Goal: Task Accomplishment & Management: Use online tool/utility

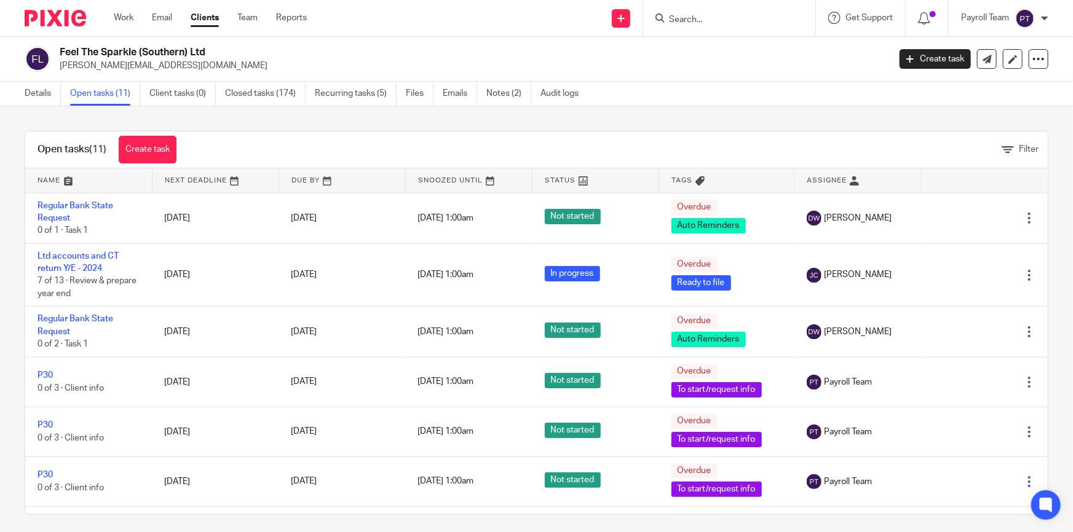
scroll to position [247, 0]
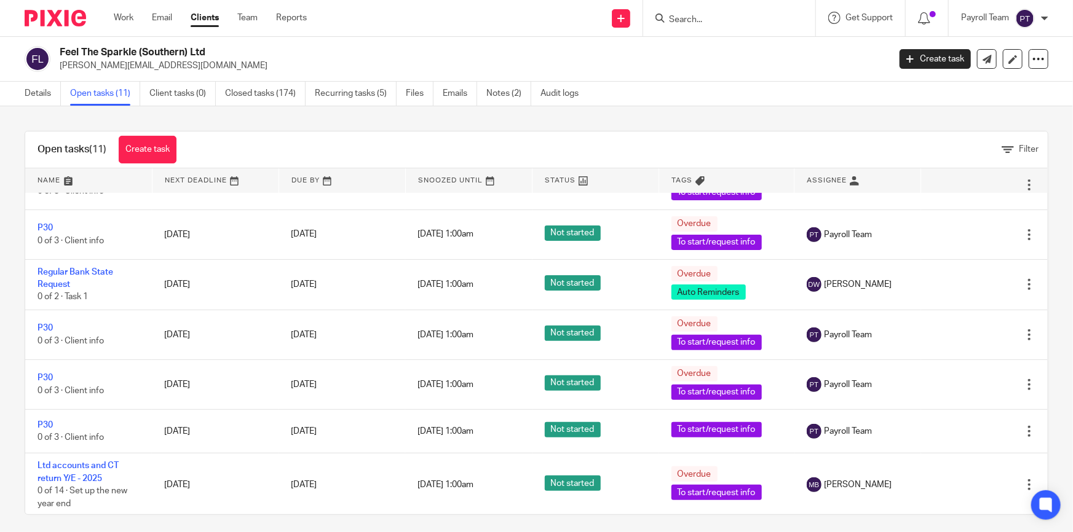
click at [671, 25] on input "Search" at bounding box center [723, 20] width 111 height 11
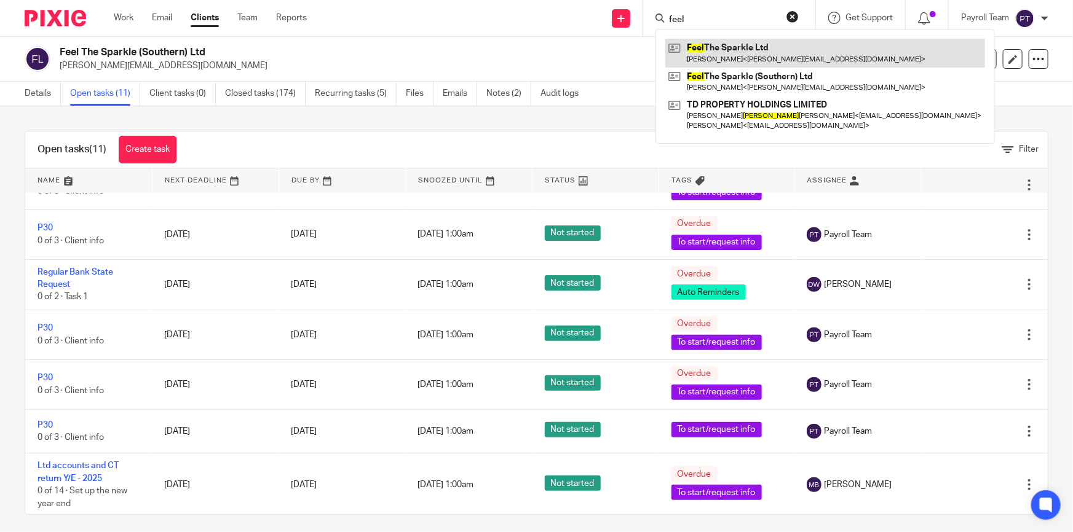
type input "feel"
click at [691, 45] on link at bounding box center [825, 53] width 320 height 28
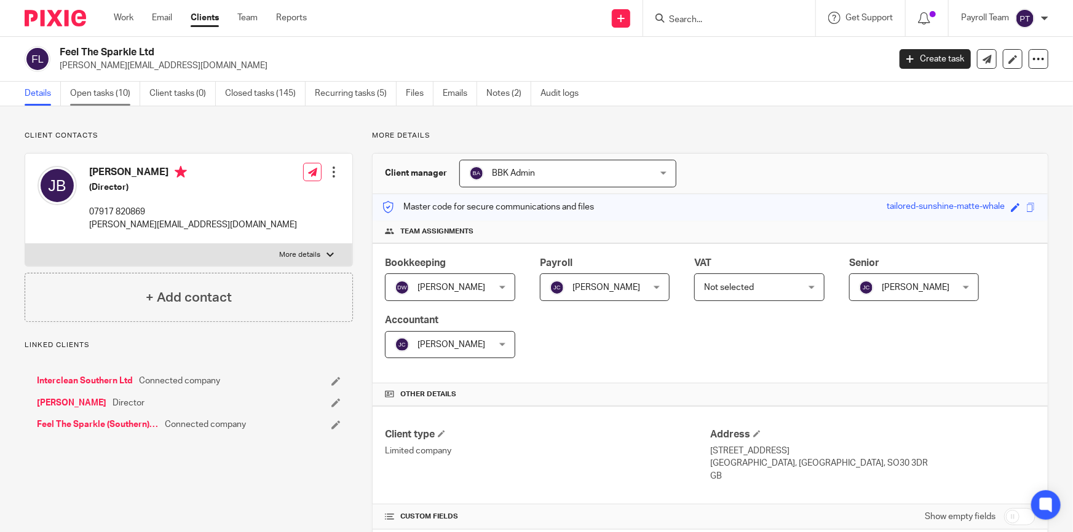
click at [119, 101] on link "Open tasks (10)" at bounding box center [105, 94] width 70 height 24
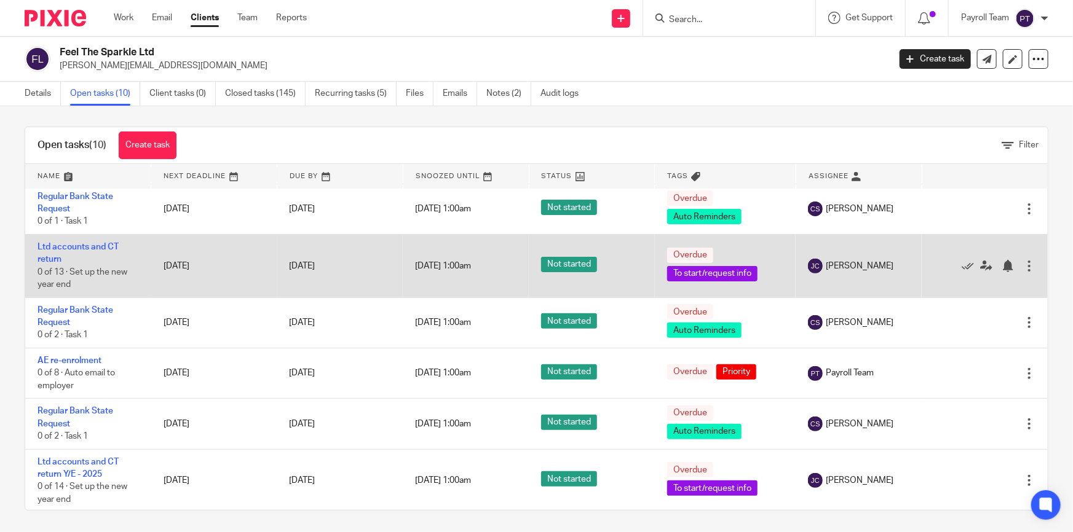
scroll to position [6, 0]
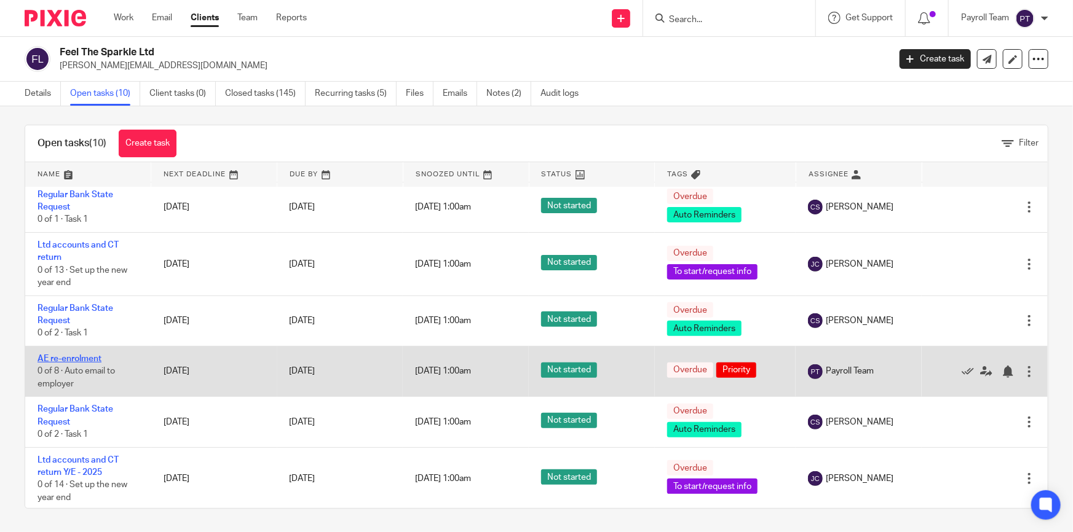
click at [82, 355] on link "AE re-enrolment" at bounding box center [70, 359] width 64 height 9
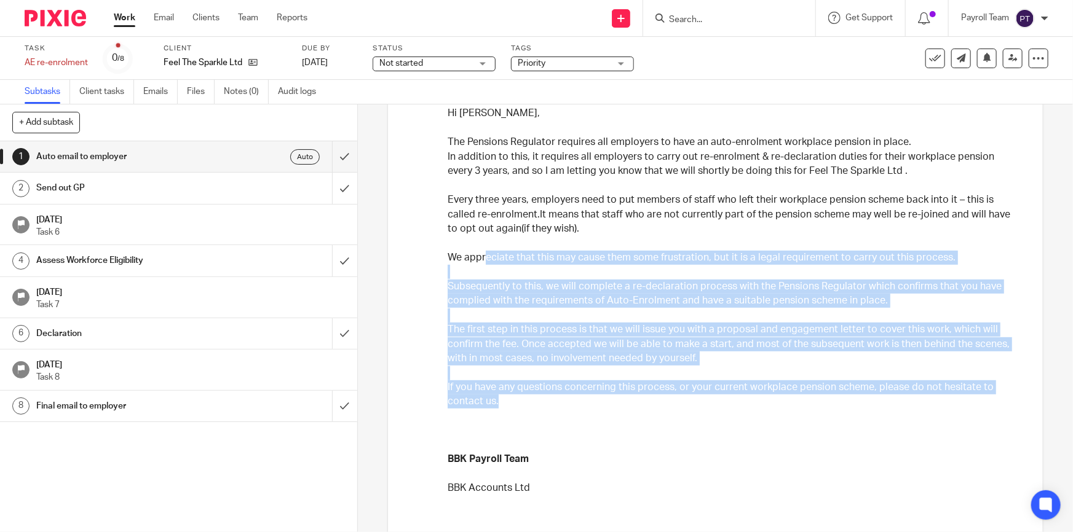
scroll to position [111, 0]
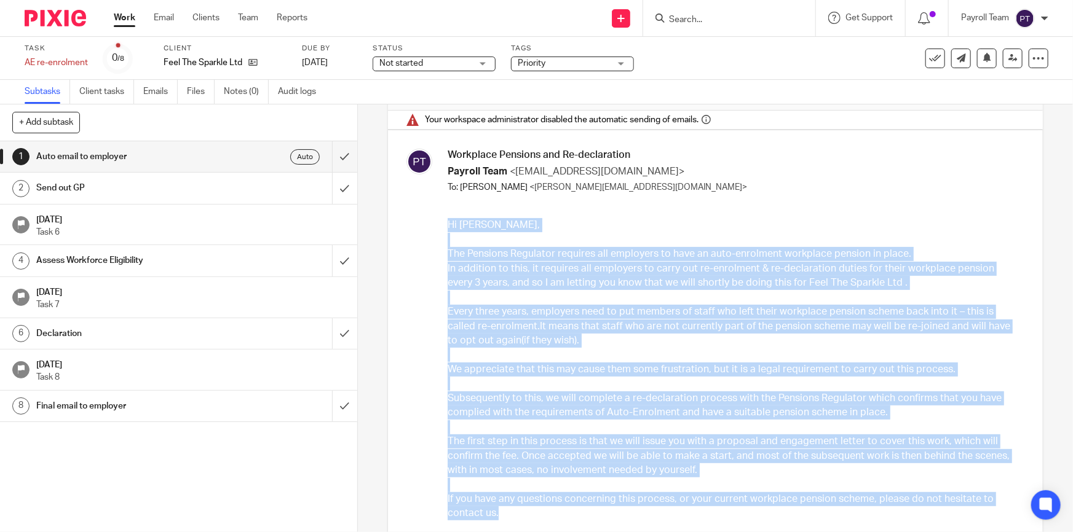
drag, startPoint x: 502, startPoint y: 399, endPoint x: 444, endPoint y: 229, distance: 179.1
copy div "Lo Ips, Dol Sitametc Adipiscin elitsedd eiu temporinc ut labo et dolo-magnaaliq…"
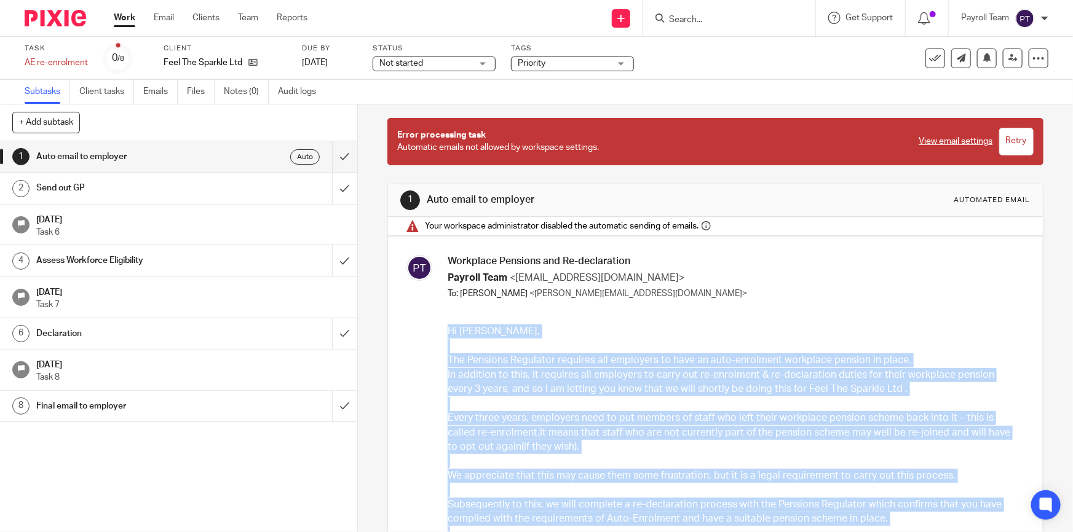
scroll to position [0, 0]
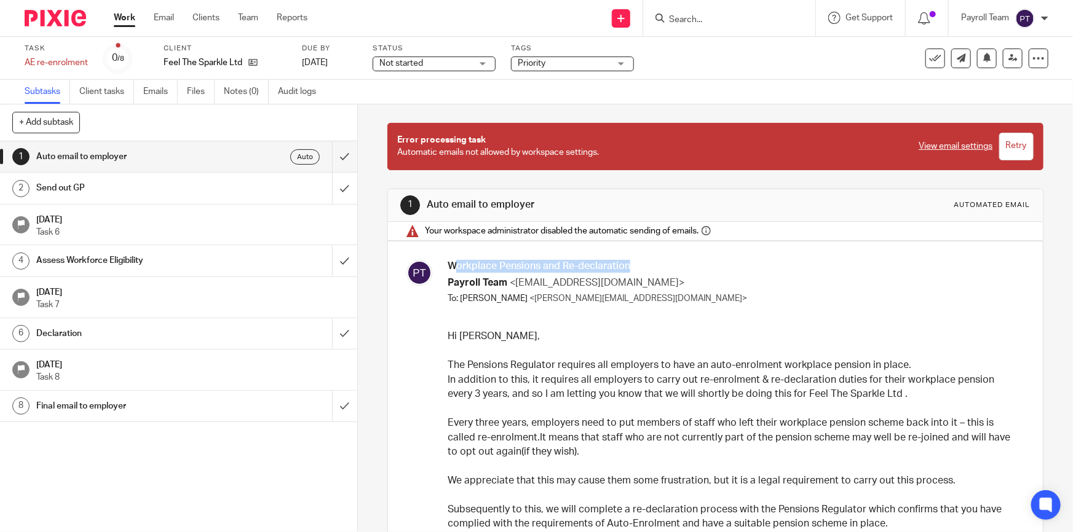
drag, startPoint x: 630, startPoint y: 266, endPoint x: 449, endPoint y: 266, distance: 181.4
click at [449, 266] on h3 "Workplace Pensions and Re-declaration" at bounding box center [734, 266] width 573 height 13
click at [448, 266] on h3 "Workplace Pensions and Re-declaration" at bounding box center [734, 266] width 573 height 13
drag, startPoint x: 448, startPoint y: 266, endPoint x: 622, endPoint y: 265, distance: 173.4
click at [625, 265] on h3 "Workplace Pensions and Re-declaration" at bounding box center [734, 266] width 573 height 13
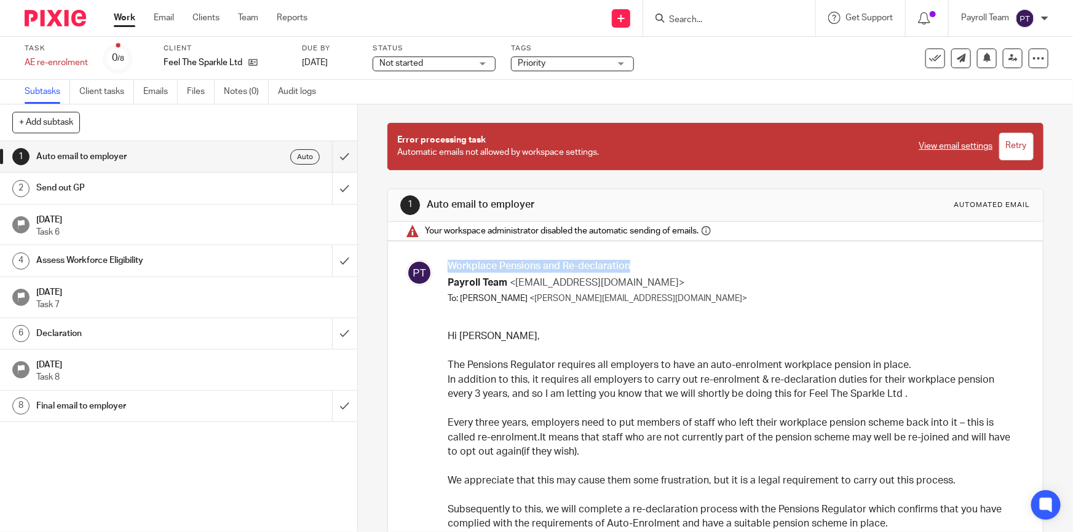
copy h3 "Workplace Pensions and Re-declaration"
click at [335, 158] on input "submit" at bounding box center [178, 156] width 357 height 31
click at [240, 186] on div "Send out GP" at bounding box center [177, 188] width 283 height 18
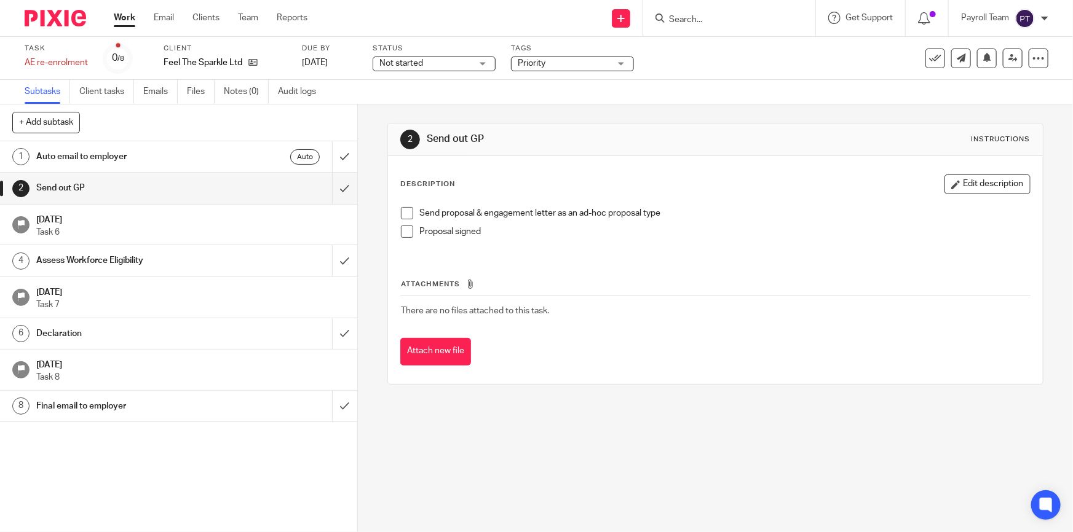
click at [429, 66] on span "Not started" at bounding box center [425, 63] width 92 height 13
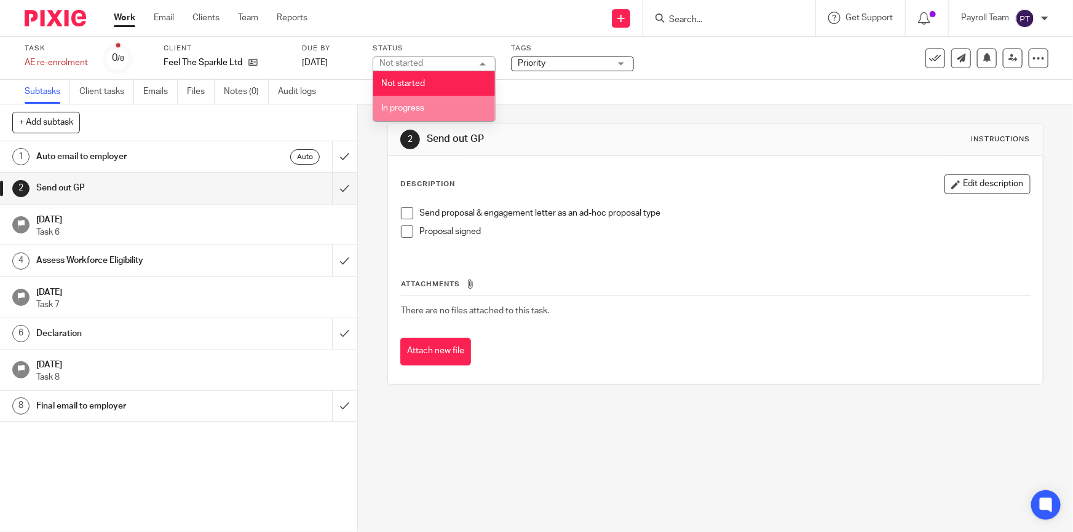
click at [436, 103] on li "In progress" at bounding box center [434, 108] width 122 height 25
